Goal: Information Seeking & Learning: Learn about a topic

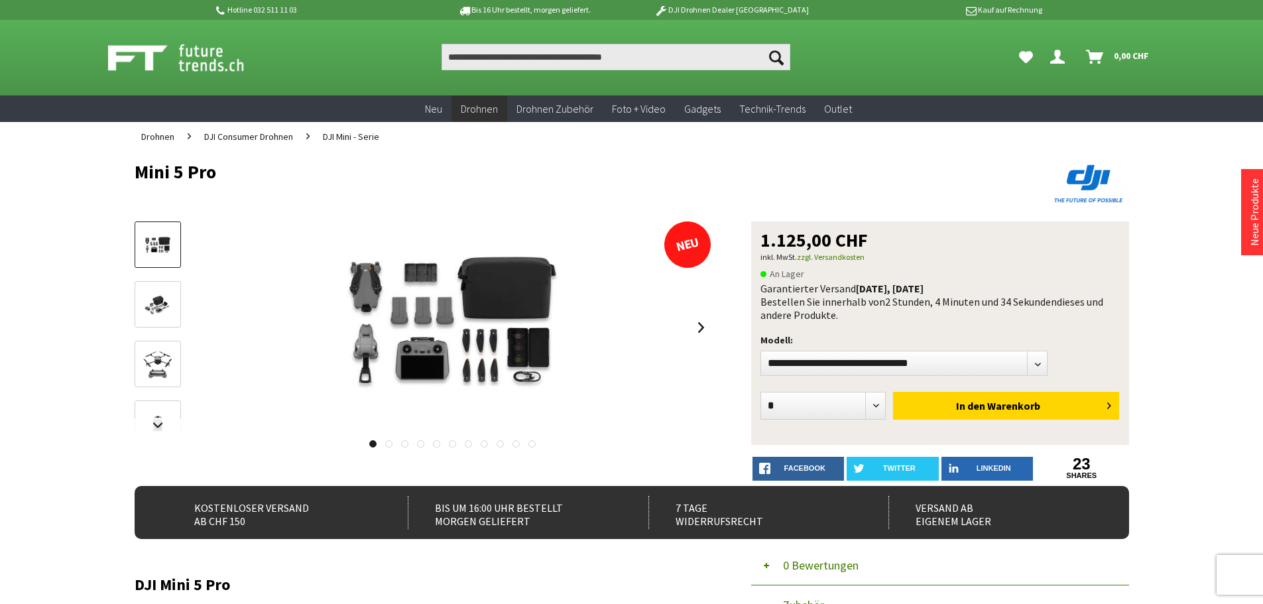
click at [169, 302] on img at bounding box center [158, 305] width 38 height 26
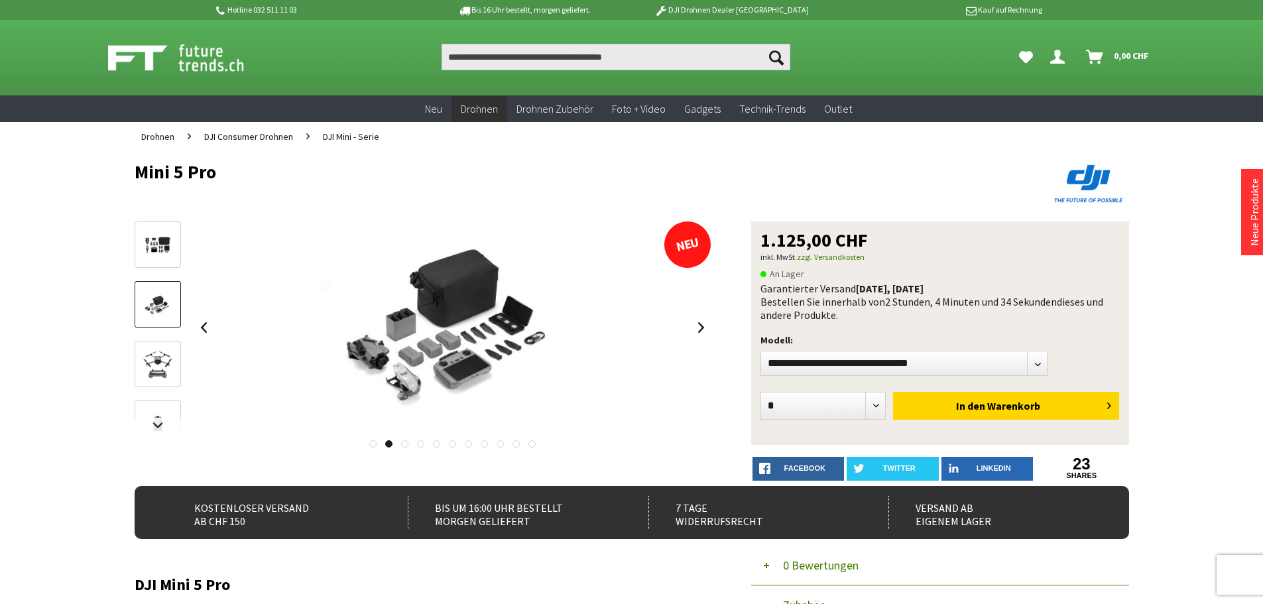
click at [154, 363] on img at bounding box center [158, 364] width 38 height 38
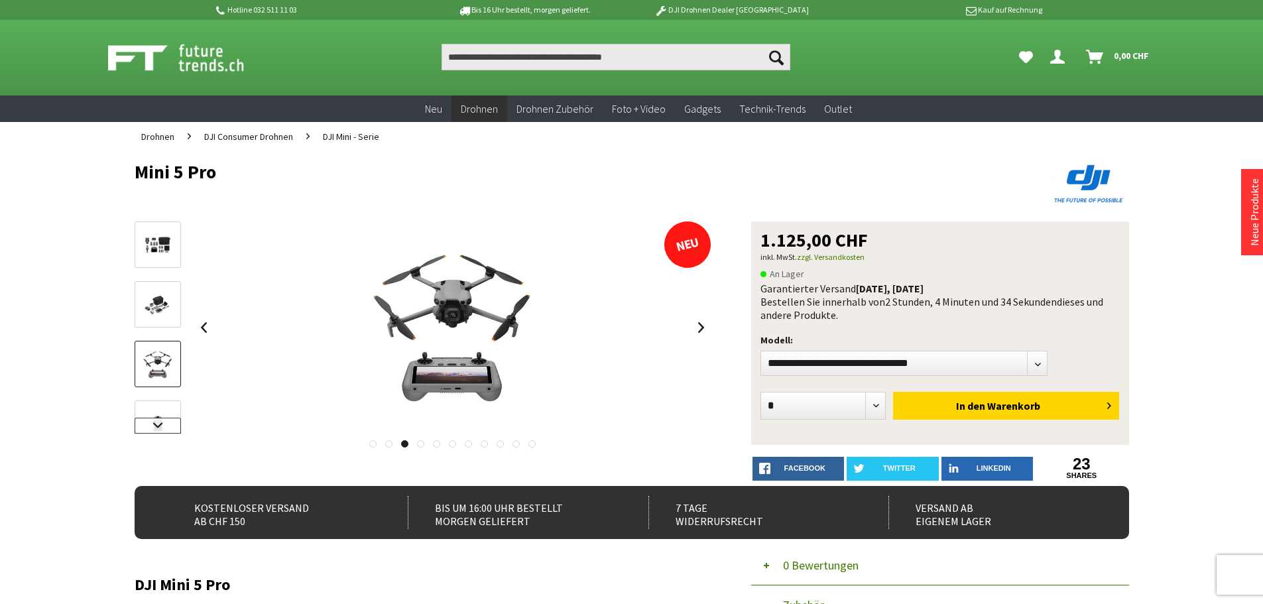
click at [149, 425] on link at bounding box center [158, 426] width 46 height 16
click at [159, 328] on img at bounding box center [158, 318] width 38 height 38
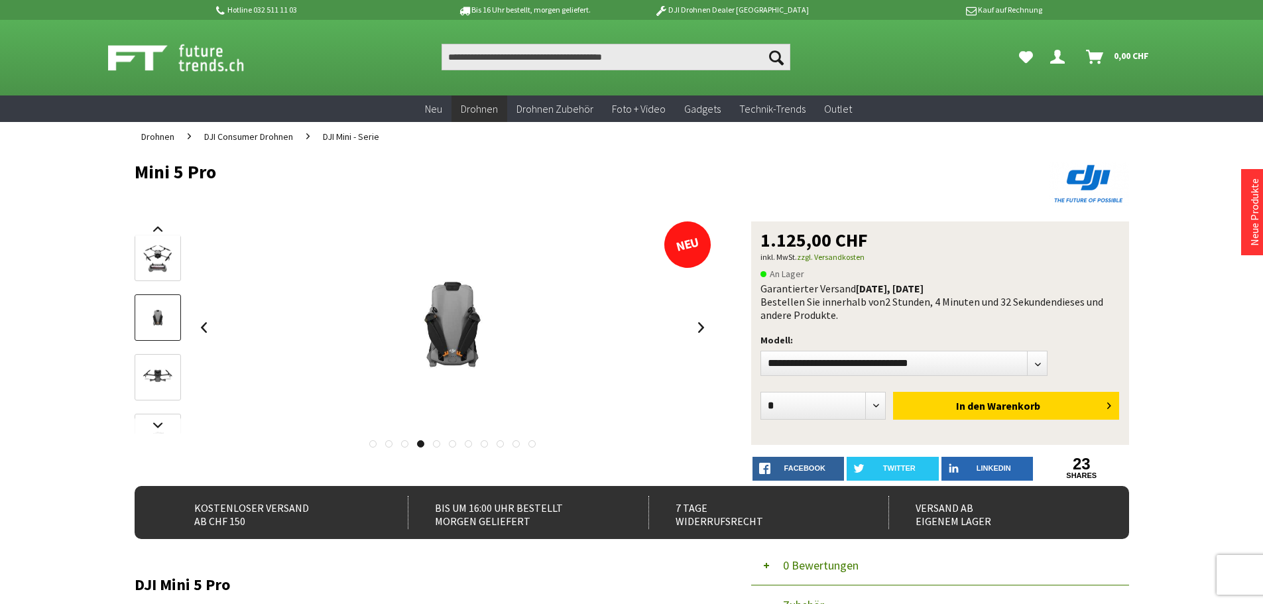
click at [159, 365] on img at bounding box center [158, 378] width 38 height 38
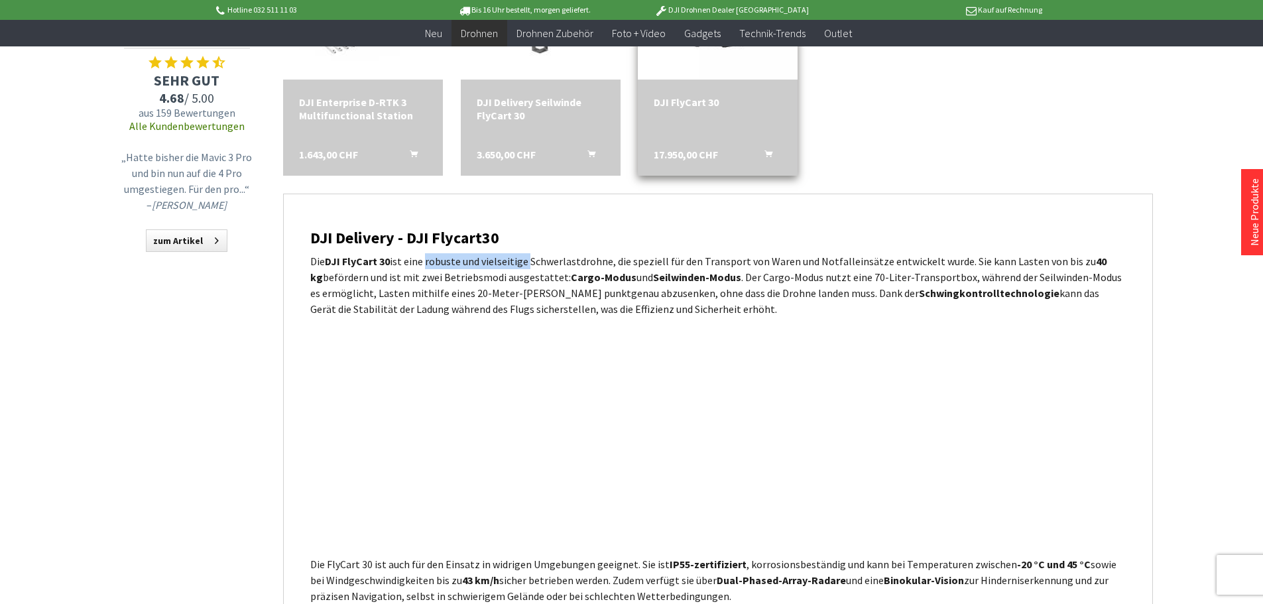
scroll to position [796, 0]
